Goal: Find specific page/section: Find specific page/section

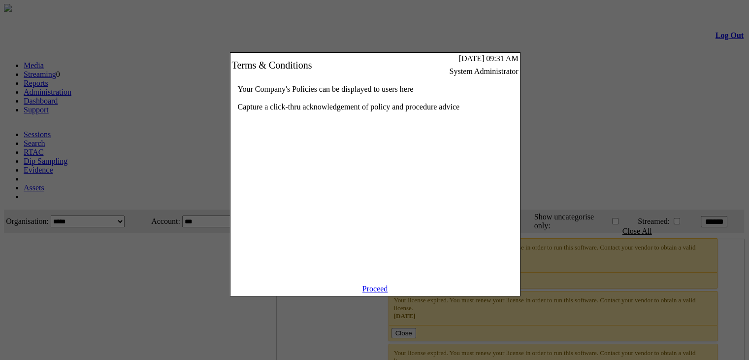
click at [376, 293] on link "Proceed" at bounding box center [376, 288] width 26 height 8
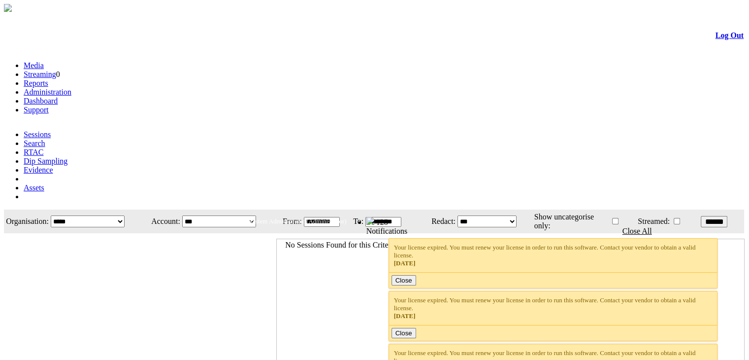
click at [58, 97] on link "Dashboard" at bounding box center [41, 101] width 34 height 8
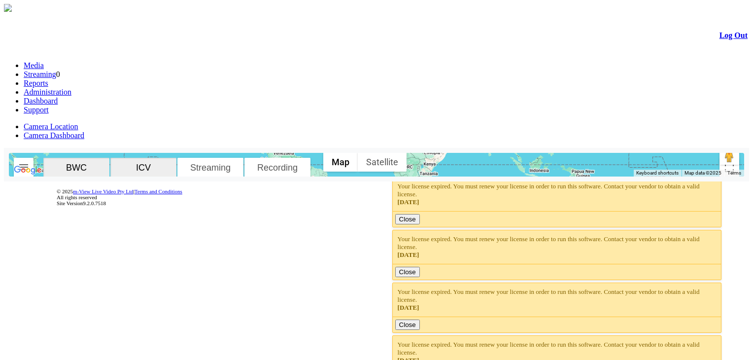
click at [238, 16] on div at bounding box center [376, 16] width 742 height 0
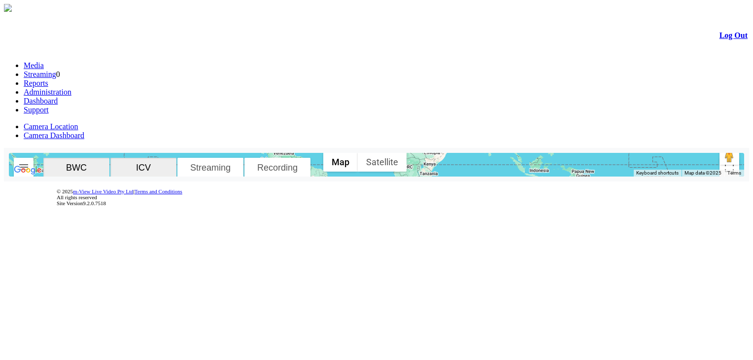
click at [30, 161] on img "button" at bounding box center [24, 167] width 12 height 12
